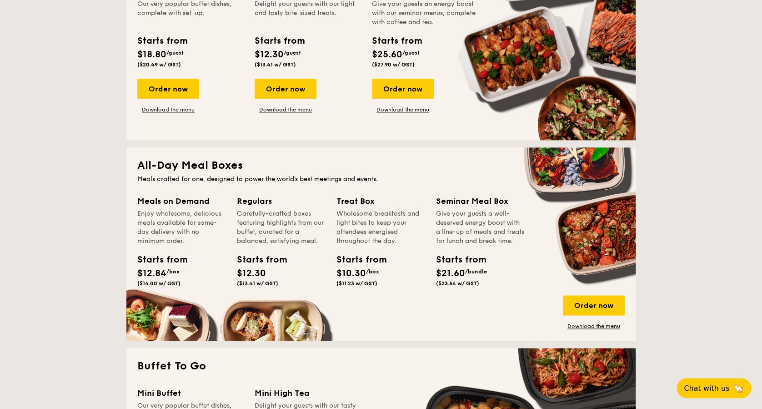
scroll to position [485, 0]
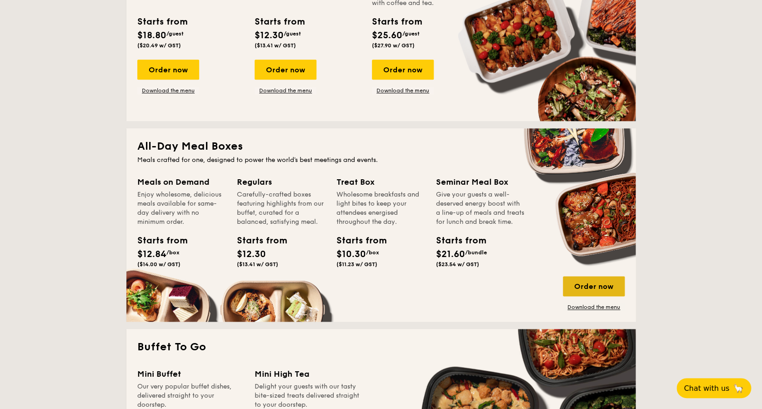
click at [588, 278] on div "Order now" at bounding box center [594, 286] width 62 height 20
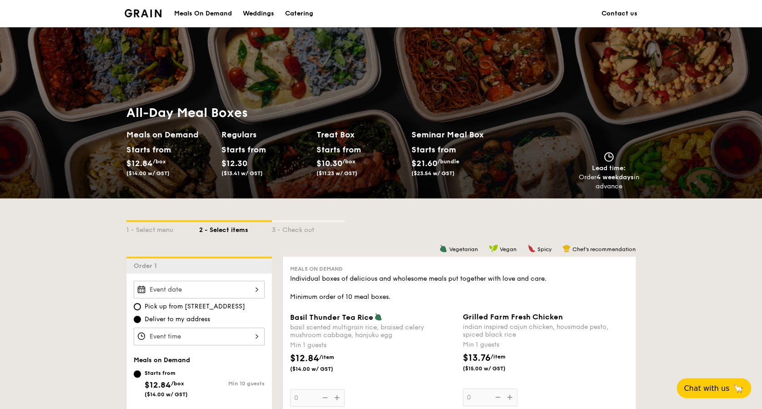
click at [205, 8] on div "Meals On Demand" at bounding box center [203, 13] width 58 height 27
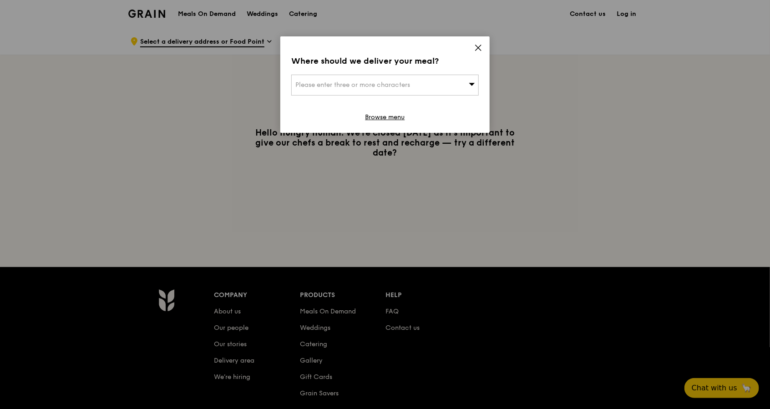
click at [477, 44] on icon at bounding box center [478, 48] width 8 height 8
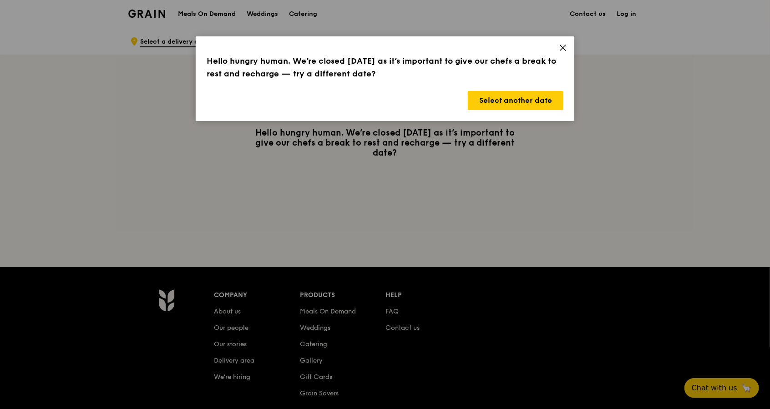
click at [561, 44] on icon at bounding box center [563, 48] width 8 height 8
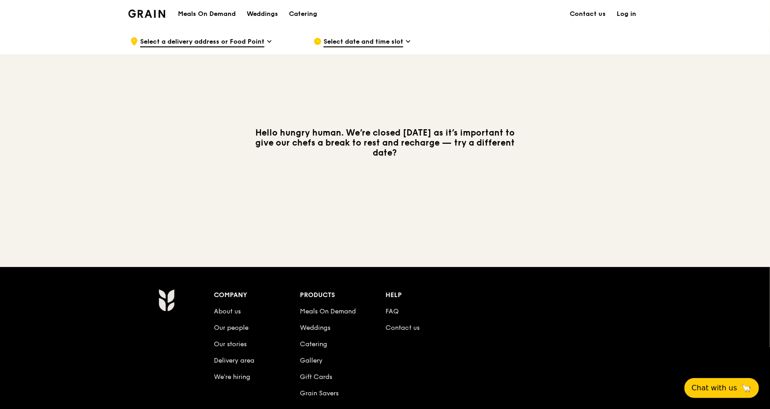
click at [260, 41] on span "Select a delivery address or Food Point" at bounding box center [202, 42] width 124 height 10
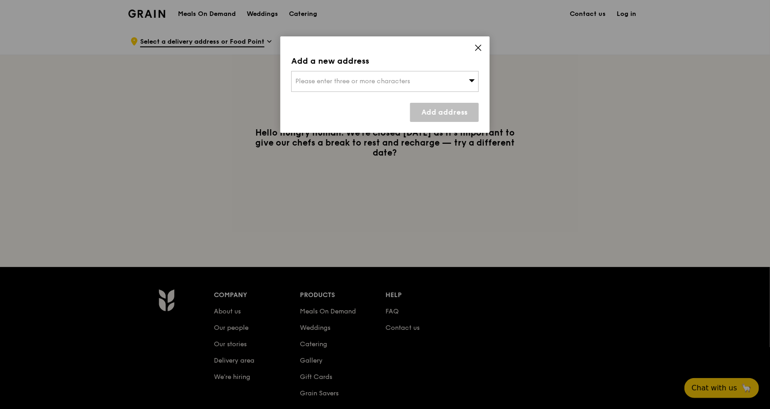
click at [474, 45] on icon at bounding box center [478, 48] width 8 height 8
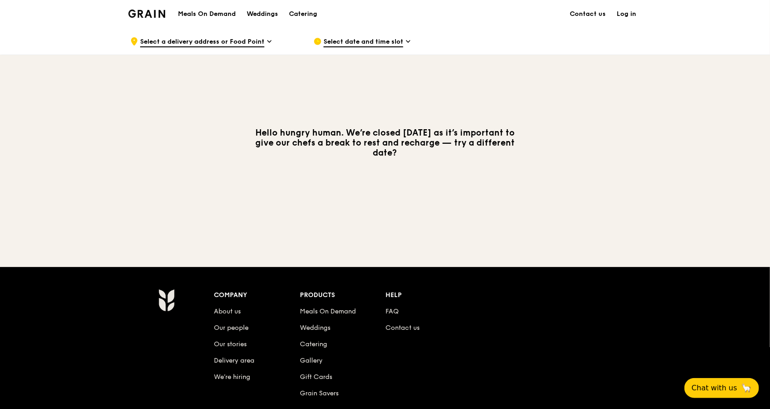
click at [262, 39] on span "Select a delivery address or Food Point" at bounding box center [202, 42] width 124 height 10
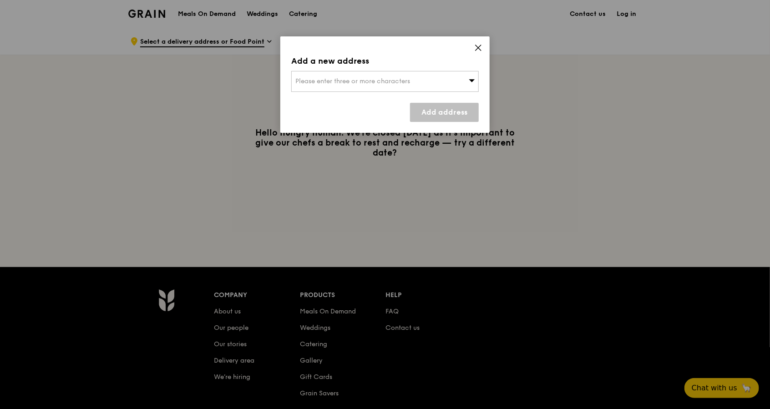
click at [305, 75] on div "Please enter three or more characters" at bounding box center [384, 81] width 187 height 21
type input "b"
type input "Blk 607 woodlands Ring Road, #10-249. Singapore 730607"
click at [476, 45] on icon at bounding box center [478, 48] width 8 height 8
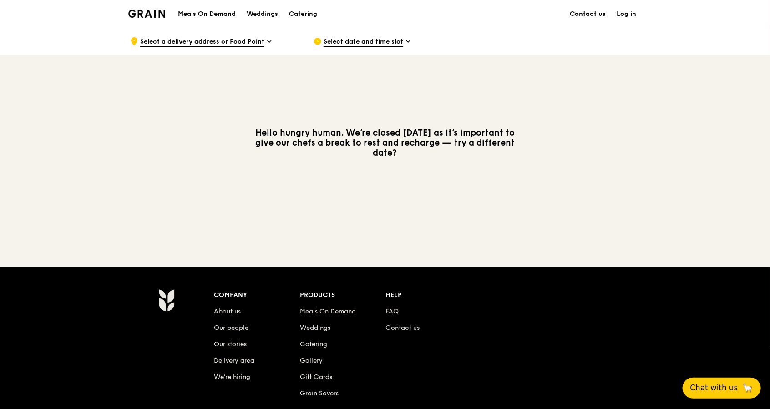
click at [727, 388] on span "Chat with us" at bounding box center [714, 387] width 48 height 11
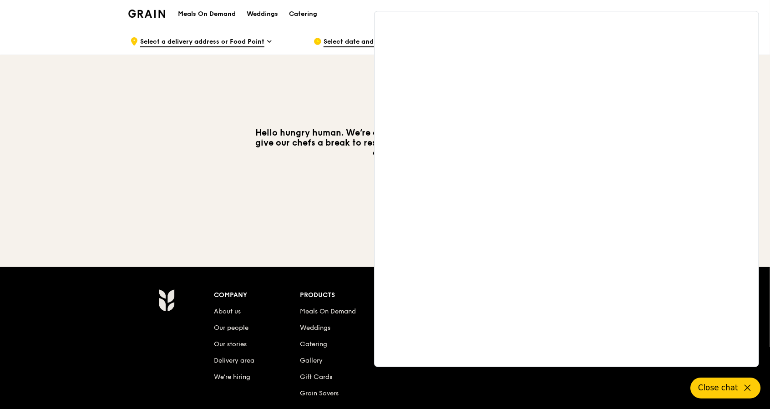
click at [151, 90] on div "Hello hungry human. We’re closed today as it’s important to give our chefs a br…" at bounding box center [385, 143] width 524 height 176
click at [717, 386] on span "Close chat" at bounding box center [718, 387] width 40 height 11
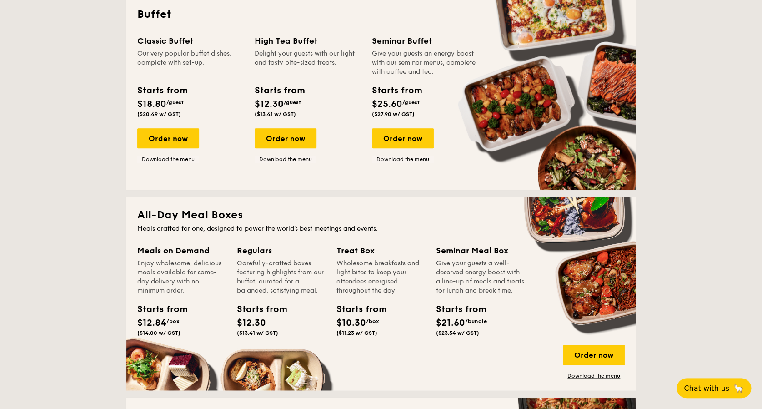
scroll to position [485, 0]
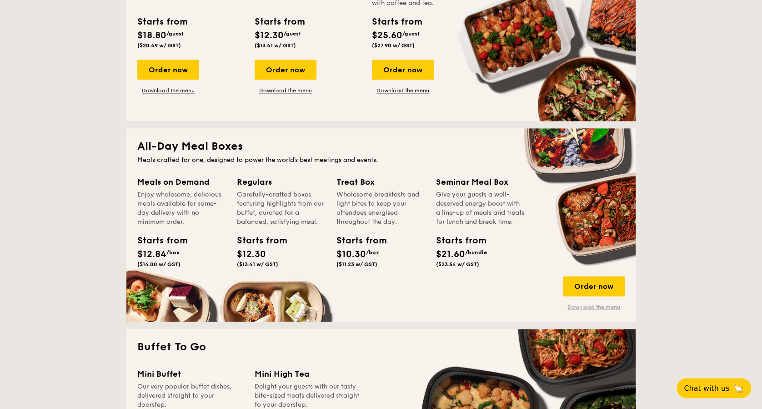
click at [586, 304] on link "Download the menu" at bounding box center [594, 306] width 62 height 7
